Goal: Transaction & Acquisition: Purchase product/service

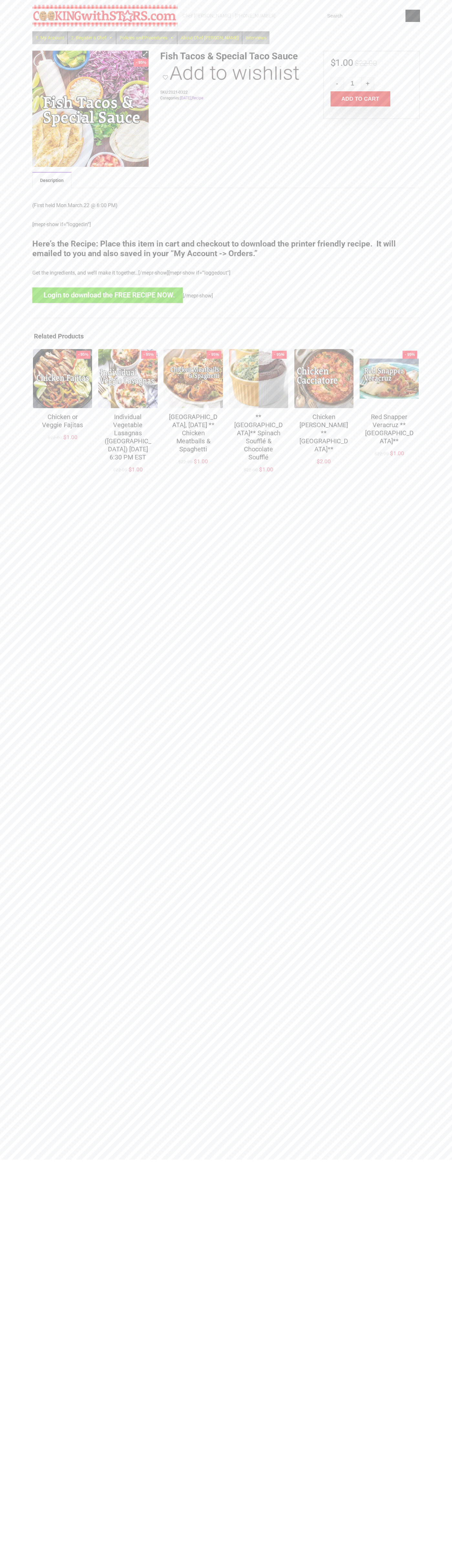
click at [360, 99] on button "Add to cart" at bounding box center [360, 99] width 60 height 15
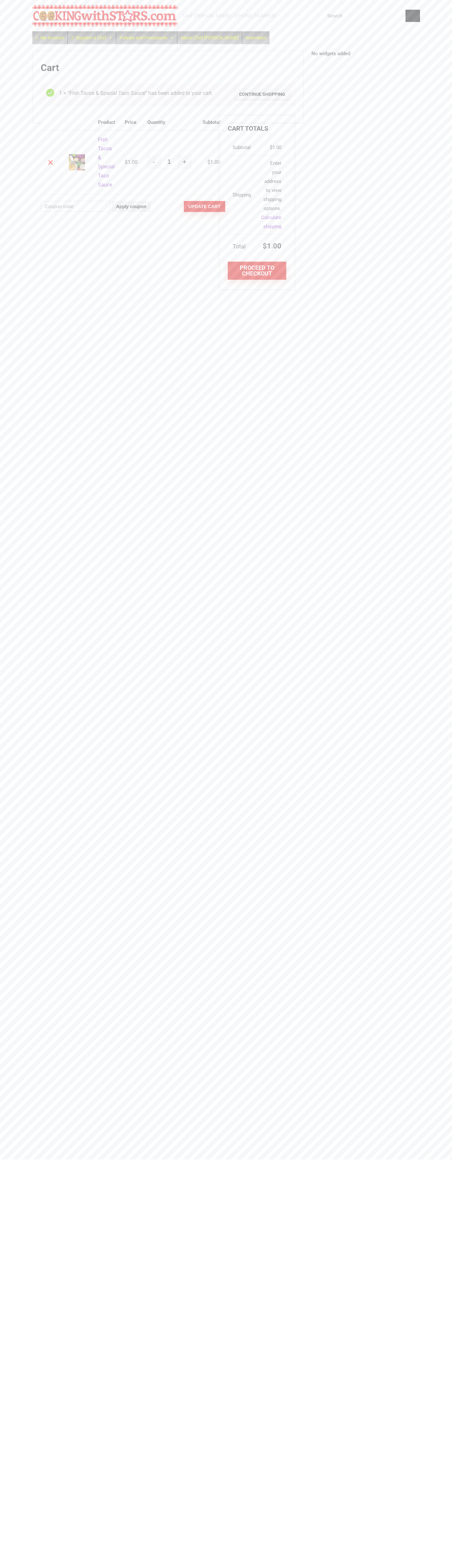
click at [256, 271] on link "Proceed to checkout" at bounding box center [256, 271] width 58 height 18
